Goal: Use online tool/utility: Utilize a website feature to perform a specific function

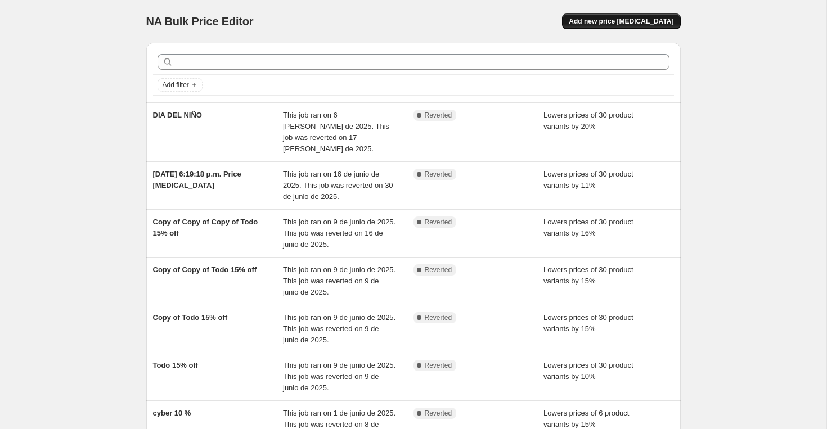
click at [619, 20] on span "Add new price [MEDICAL_DATA]" at bounding box center [621, 21] width 105 height 9
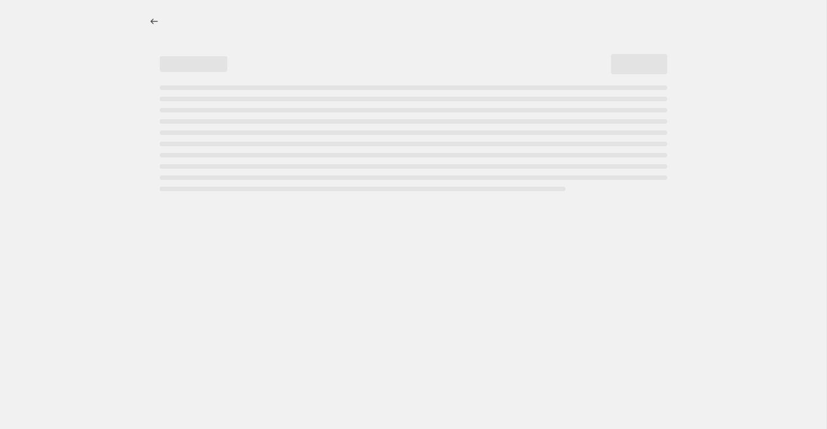
select select "percentage"
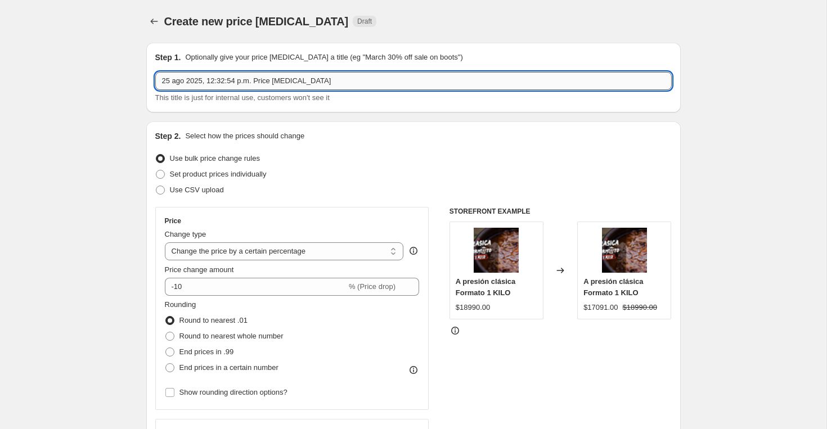
click at [319, 83] on input "25 ago 2025, 12:32:54 p.m. Price [MEDICAL_DATA]" at bounding box center [413, 81] width 517 height 18
type input "ahumado 20%"
click at [288, 43] on div "Step 1. Optionally give your price [MEDICAL_DATA] a title (eg "March 30% off sa…" at bounding box center [413, 78] width 535 height 70
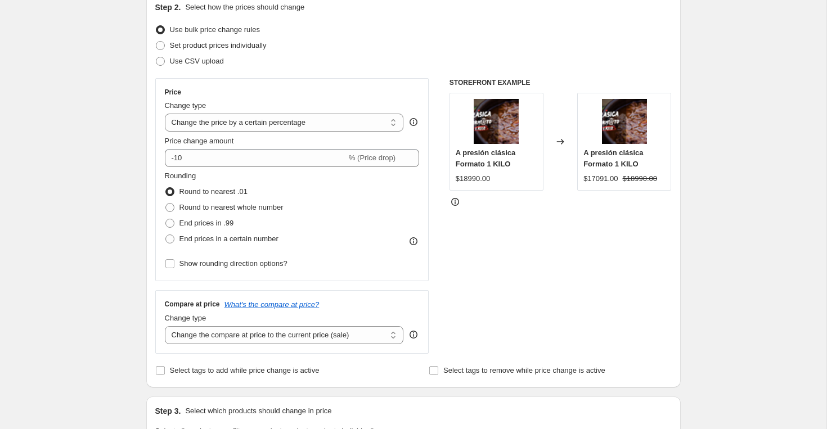
scroll to position [140, 0]
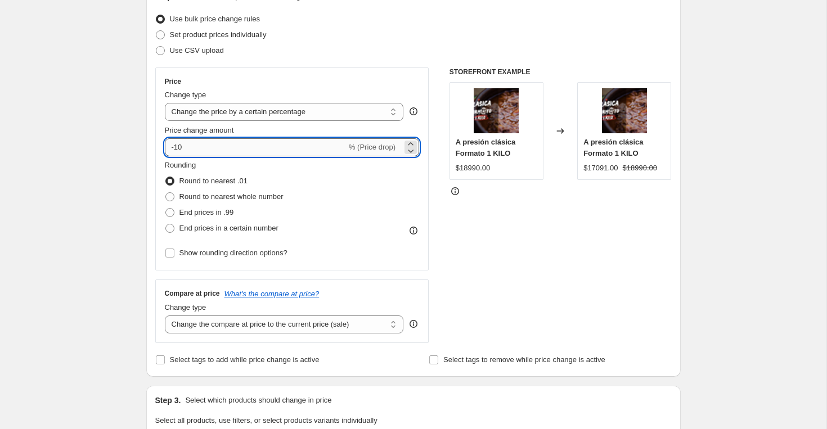
click at [176, 146] on input "-10" at bounding box center [256, 147] width 182 height 18
type input "-20"
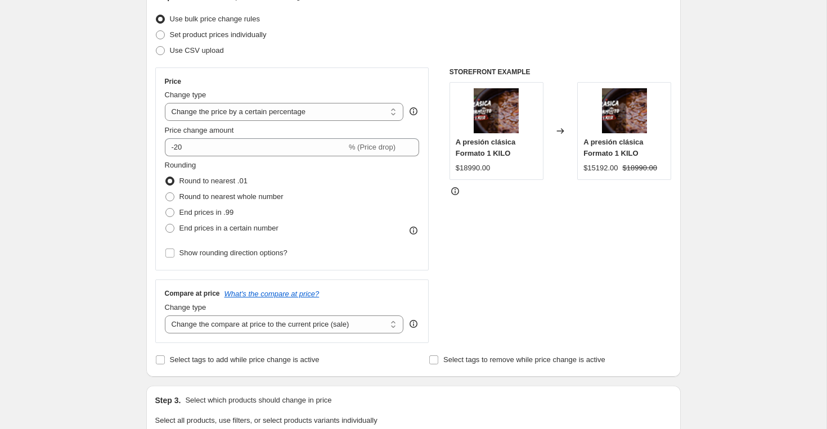
click at [337, 51] on div "Use CSV upload" at bounding box center [413, 51] width 517 height 16
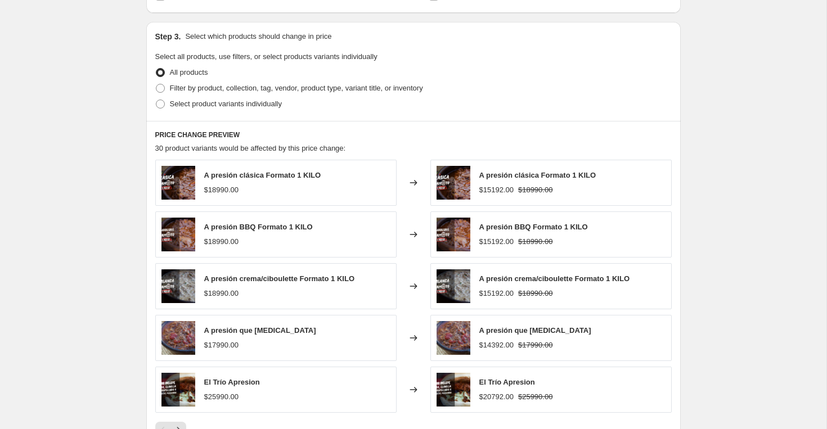
scroll to position [504, 0]
click at [165, 86] on label "Filter by product, collection, tag, vendor, product type, variant title, or inv…" at bounding box center [289, 88] width 268 height 16
click at [156, 84] on input "Filter by product, collection, tag, vendor, product type, variant title, or inv…" at bounding box center [156, 83] width 1 height 1
radio input "true"
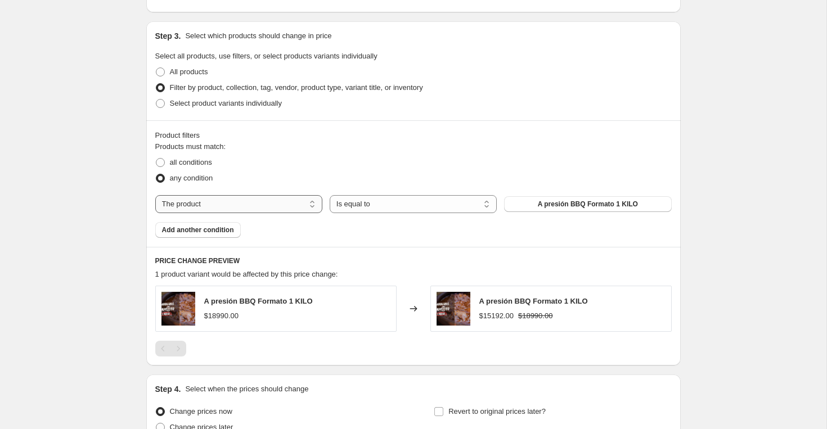
click at [277, 202] on select "The product The product's collection The product's tag The product's vendor The…" at bounding box center [238, 204] width 167 height 18
select select "collection"
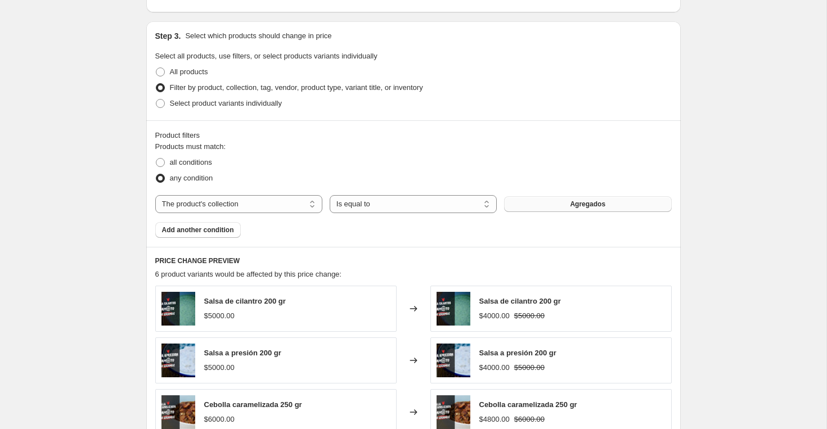
click at [558, 204] on button "Agregados" at bounding box center [587, 204] width 167 height 16
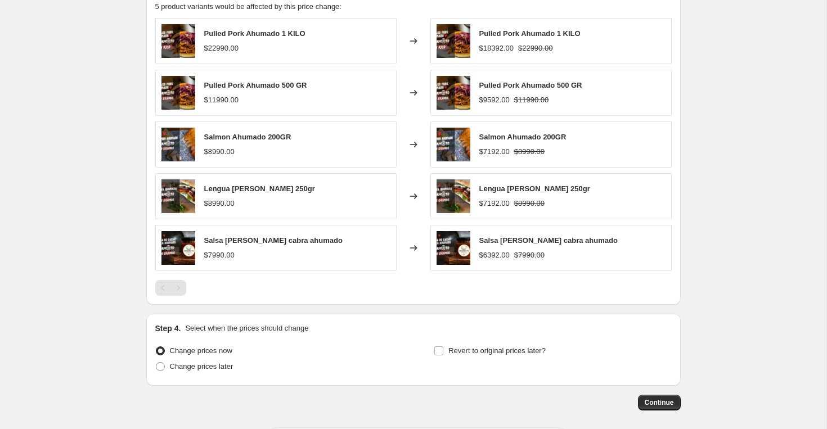
scroll to position [822, 0]
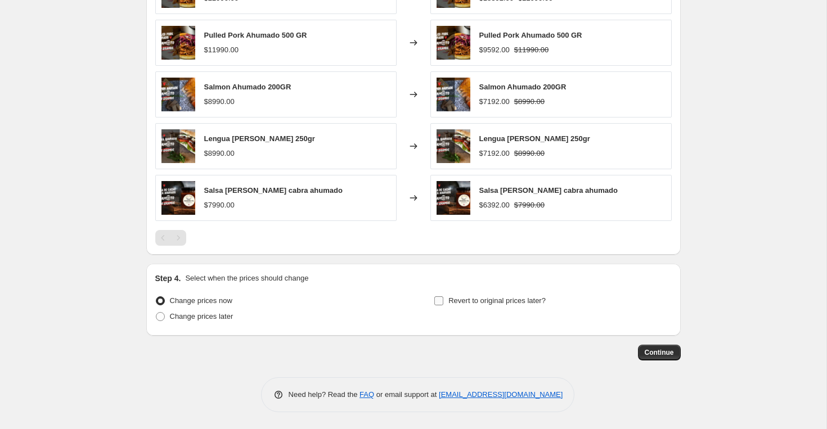
click at [443, 302] on input "Revert to original prices later?" at bounding box center [439, 301] width 9 height 9
checkbox input "true"
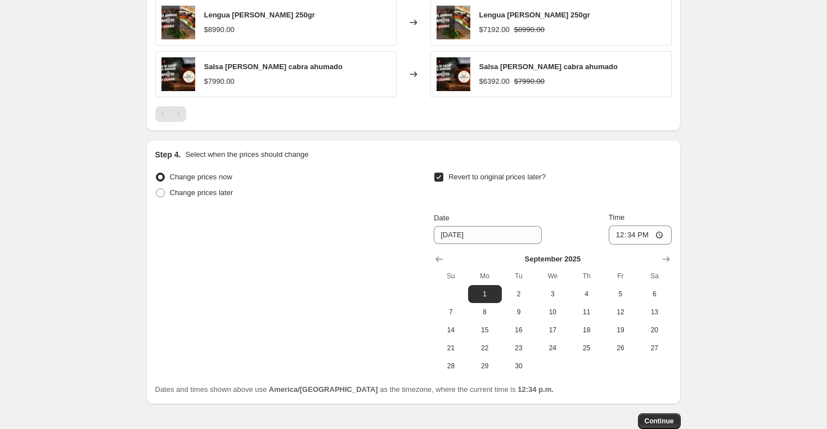
scroll to position [1015, 0]
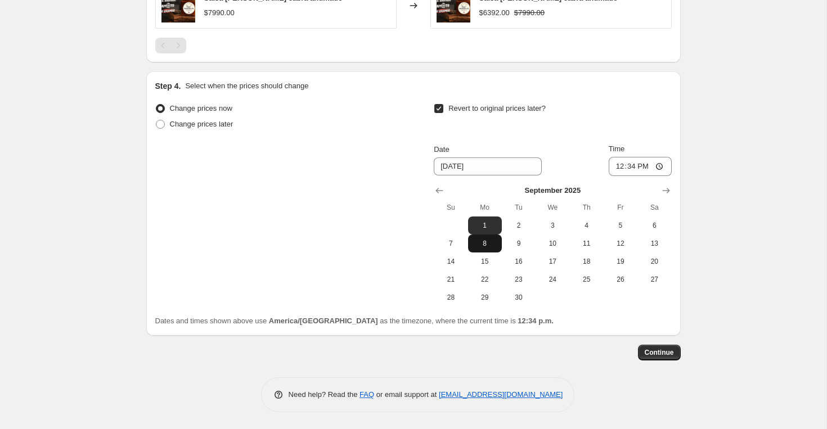
click at [483, 248] on span "8" at bounding box center [485, 243] width 25 height 9
type input "[DATE]"
click at [666, 355] on span "Continue" at bounding box center [659, 352] width 29 height 9
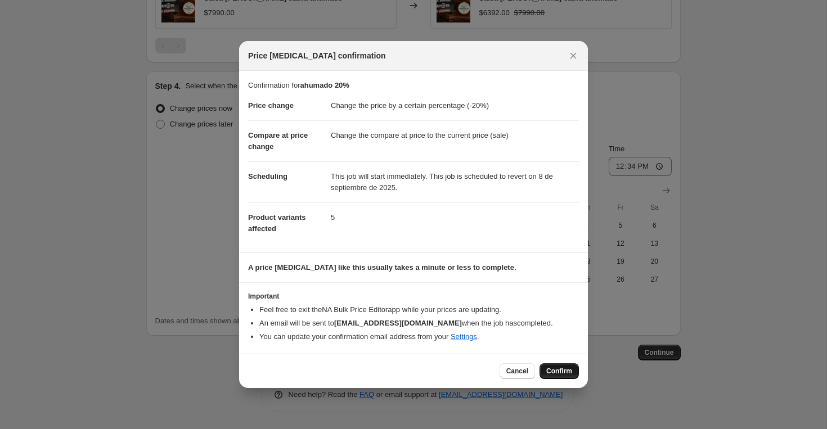
click at [556, 369] on span "Confirm" at bounding box center [560, 371] width 26 height 9
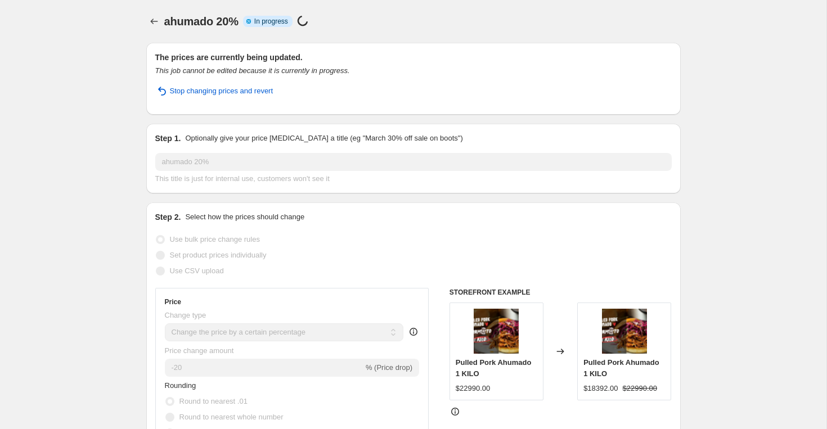
select select "percentage"
select select "collection"
